Goal: Task Accomplishment & Management: Manage account settings

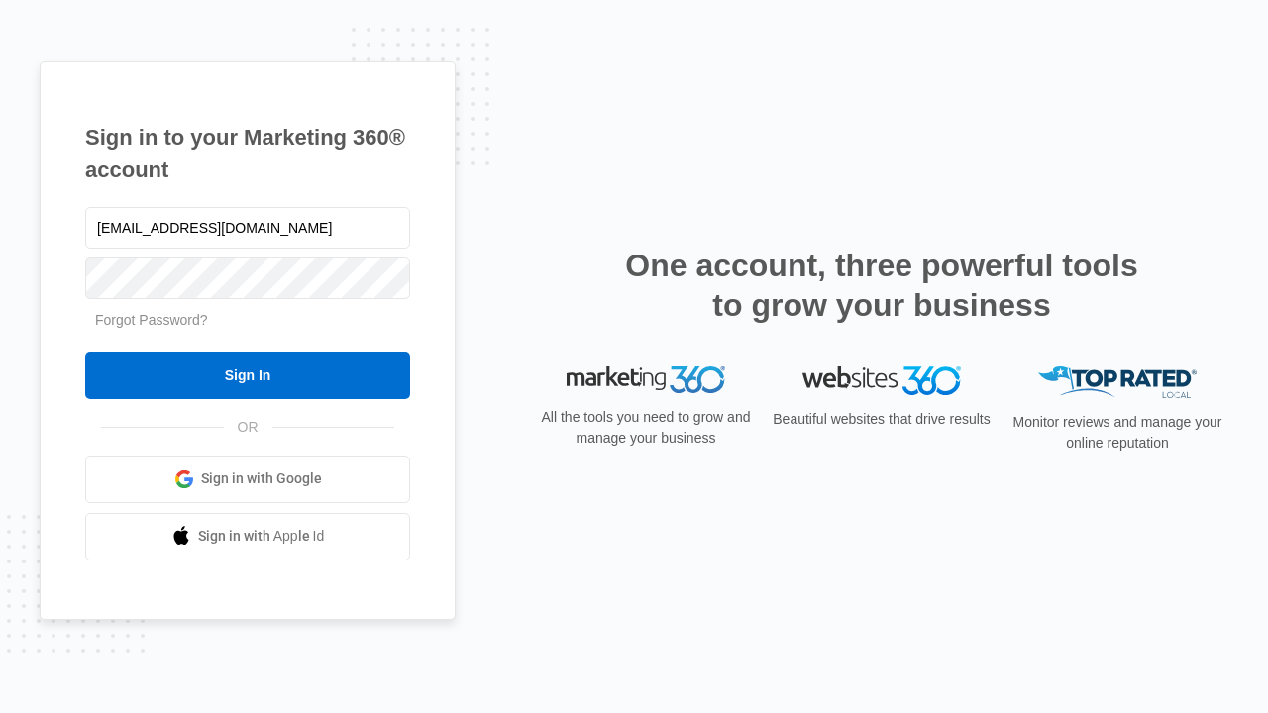
type input "[EMAIL_ADDRESS][DOMAIN_NAME]"
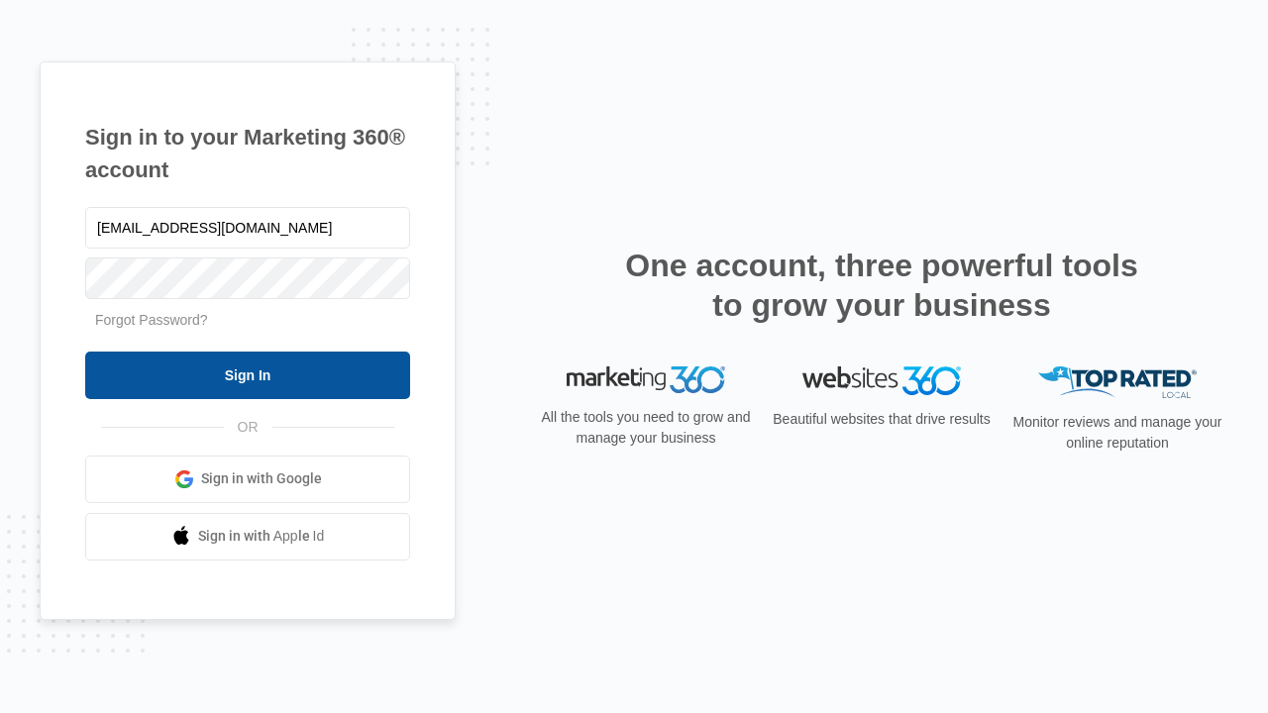
click at [248, 374] on input "Sign In" at bounding box center [247, 376] width 325 height 48
